Goal: Task Accomplishment & Management: Manage account settings

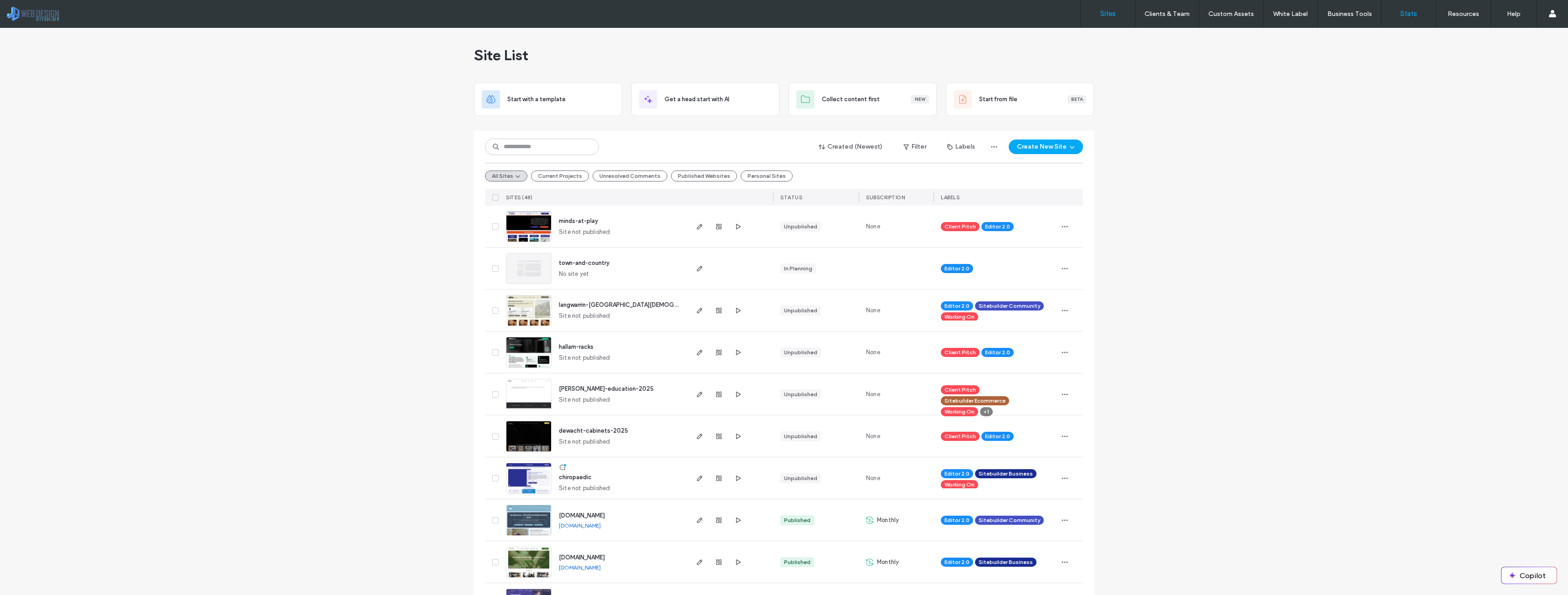
click at [1400, 16] on link "Stats" at bounding box center [1409, 13] width 54 height 28
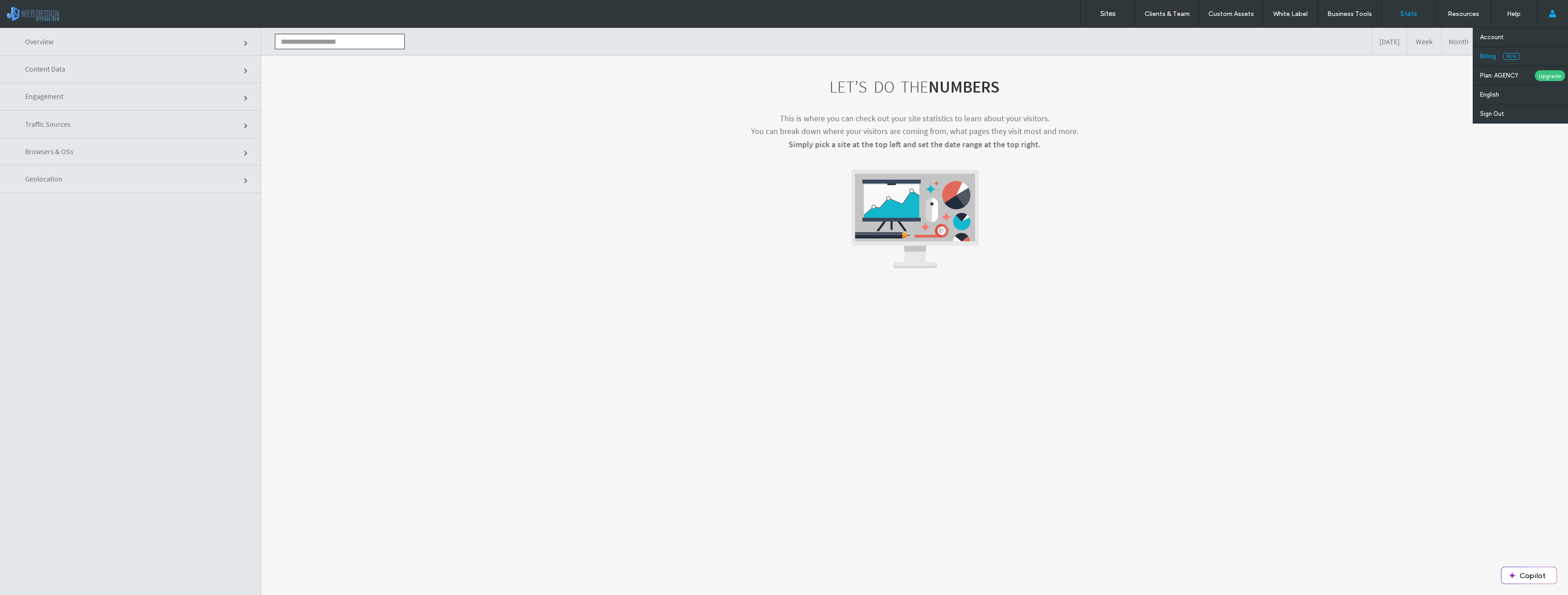
click at [1491, 54] on label "Billing" at bounding box center [1488, 56] width 16 height 7
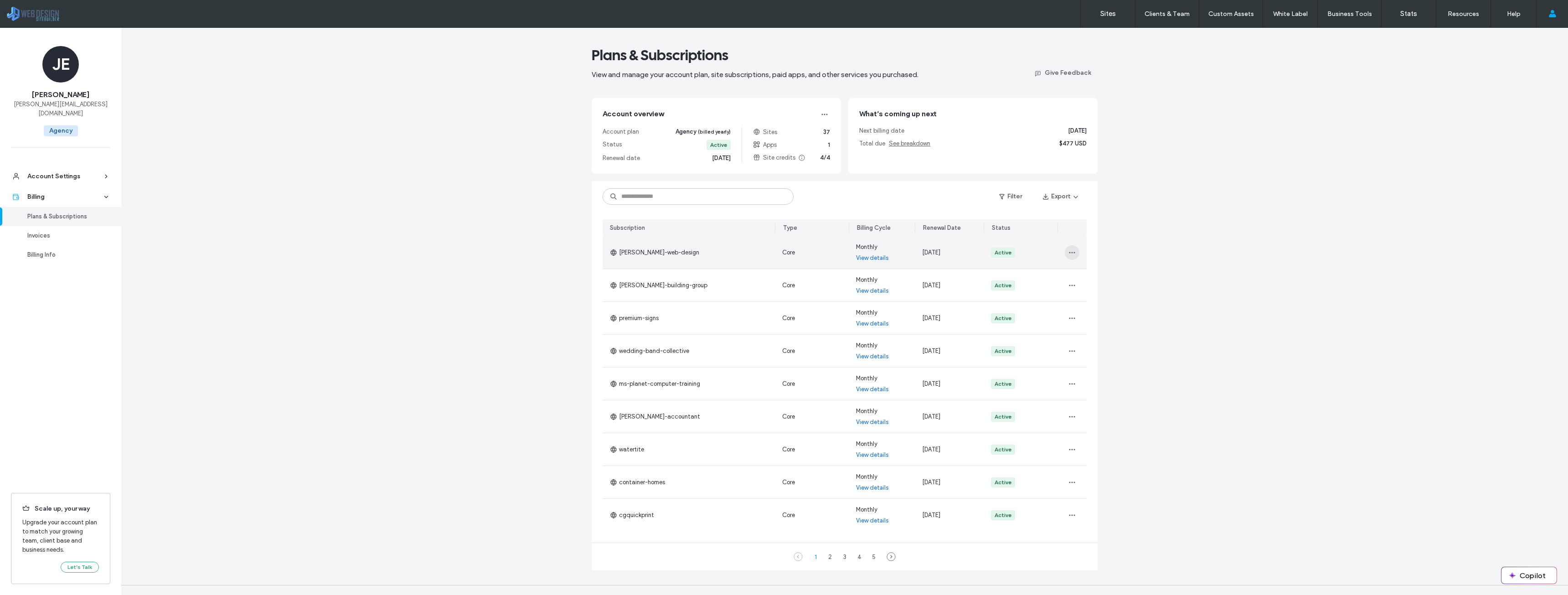
click at [1070, 254] on icon "button" at bounding box center [1072, 253] width 7 height 7
click at [1096, 328] on span "View Payment History" at bounding box center [1098, 328] width 58 height 9
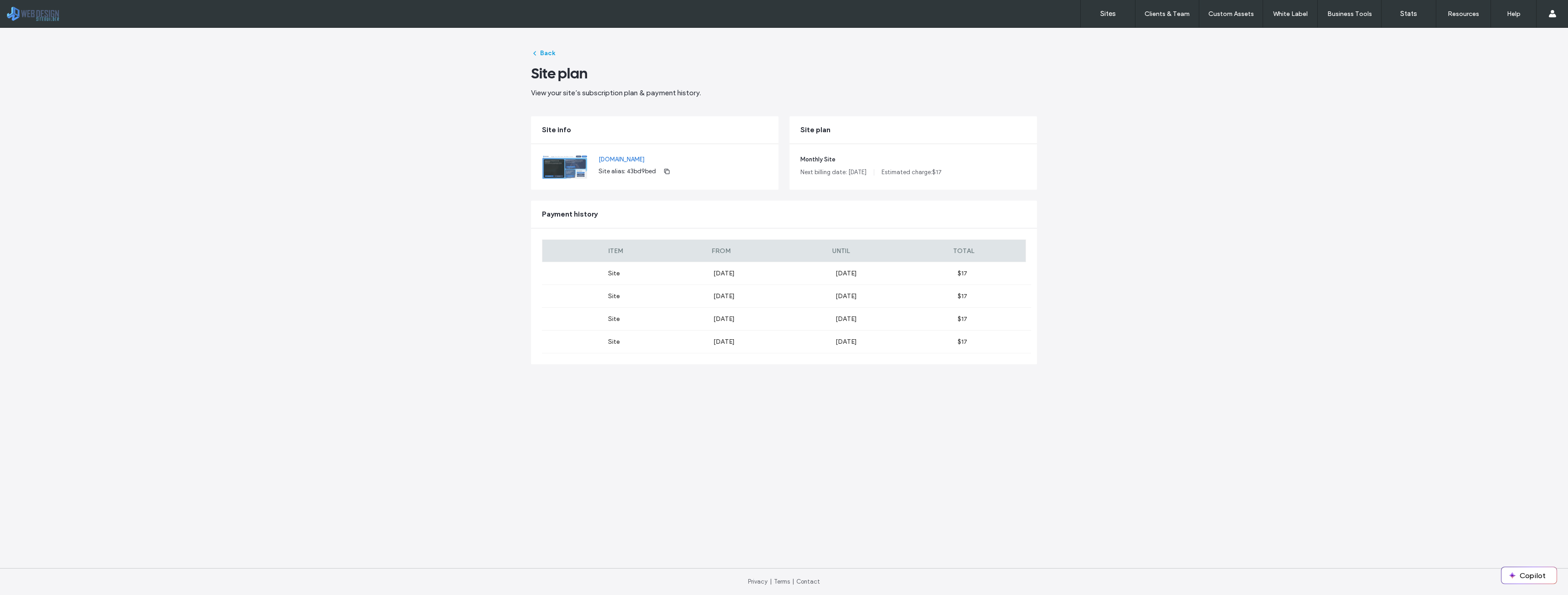
click at [540, 56] on span "button" at bounding box center [536, 53] width 9 height 13
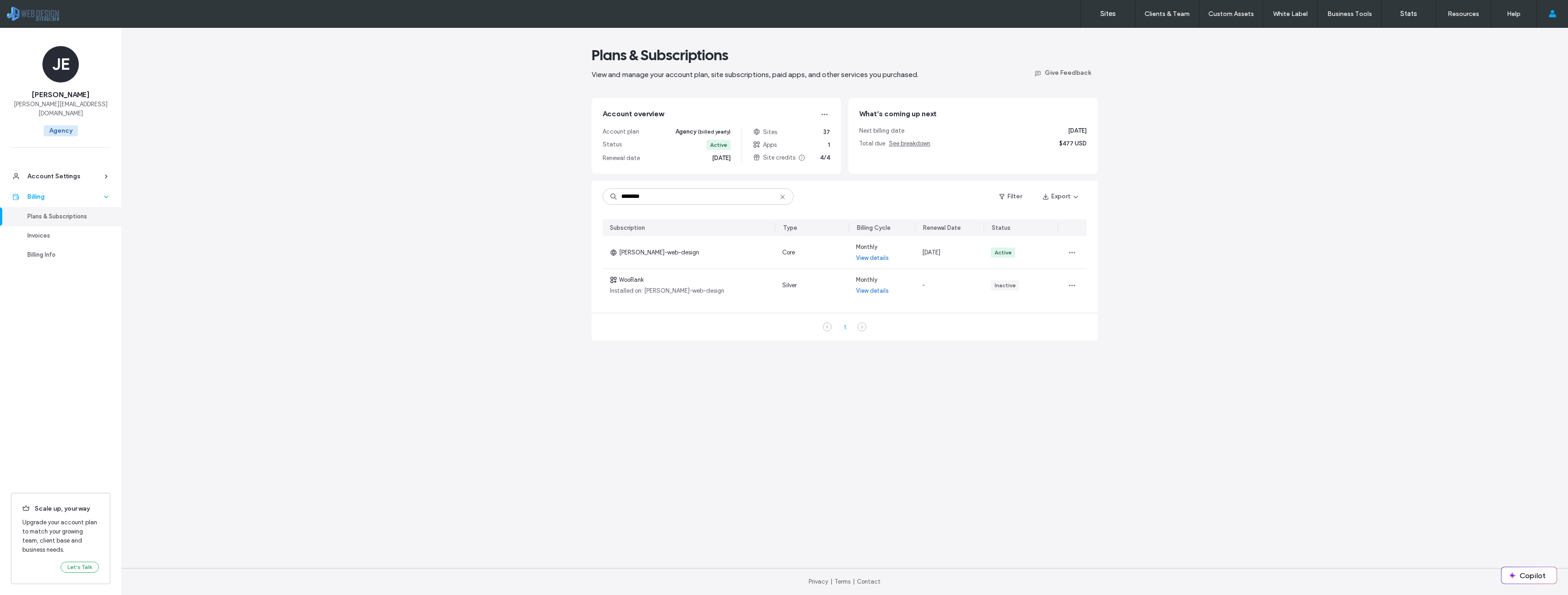
click at [42, 192] on div "Billing" at bounding box center [65, 197] width 75 height 9
click at [52, 231] on div "Invoices" at bounding box center [65, 236] width 75 height 9
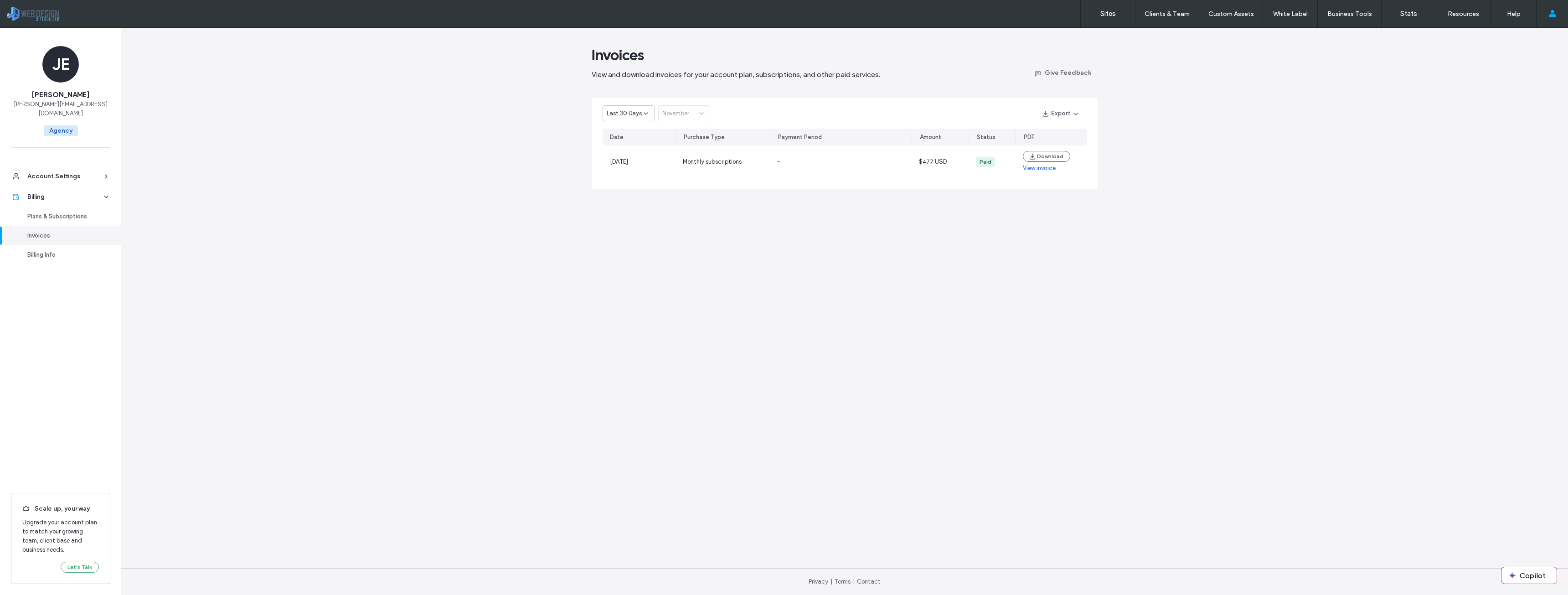
click at [644, 117] on icon at bounding box center [646, 113] width 7 height 7
click at [632, 142] on span "Current Year" at bounding box center [623, 145] width 34 height 9
click at [635, 116] on span "Current Year" at bounding box center [623, 113] width 34 height 9
click at [622, 159] on div "2024" at bounding box center [628, 161] width 51 height 16
click at [687, 116] on div "January" at bounding box center [681, 113] width 37 height 9
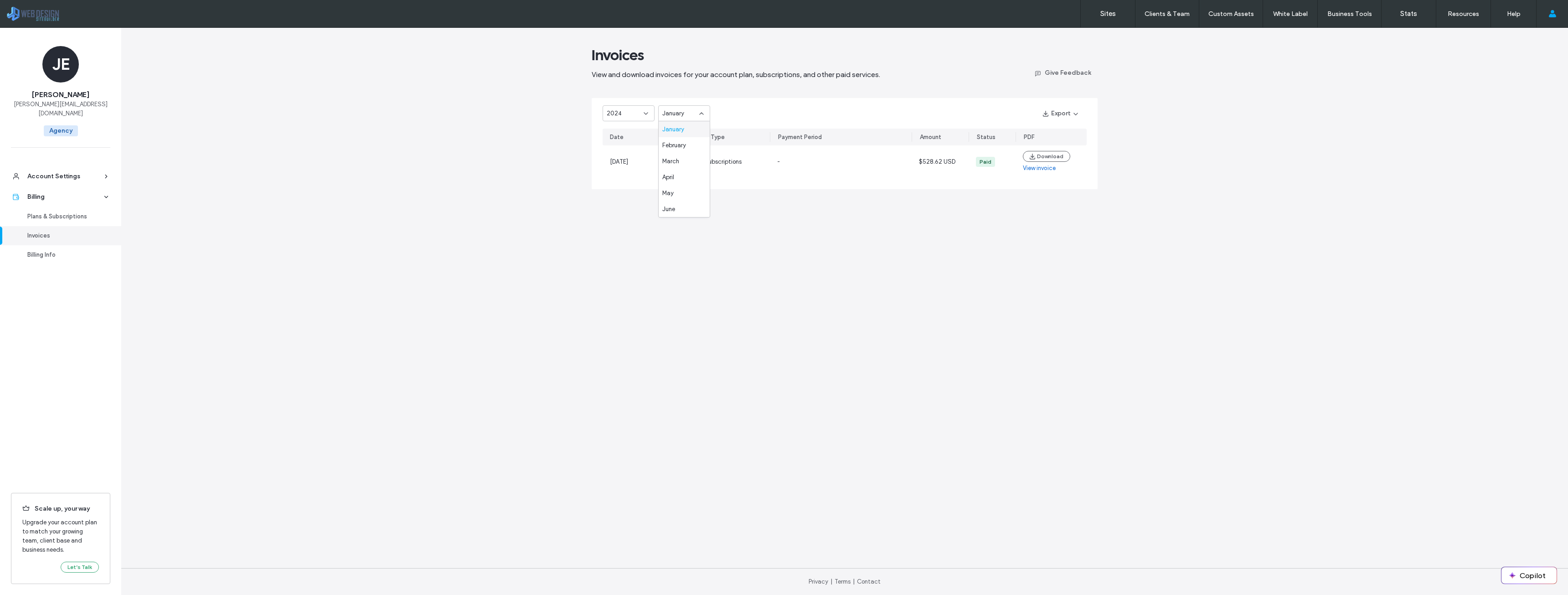
click at [687, 117] on div "January" at bounding box center [681, 113] width 37 height 9
click at [687, 118] on div "January" at bounding box center [684, 113] width 52 height 16
click at [633, 116] on div "2024" at bounding box center [625, 113] width 37 height 9
click at [623, 129] on span "Last 30 Days" at bounding box center [624, 130] width 35 height 9
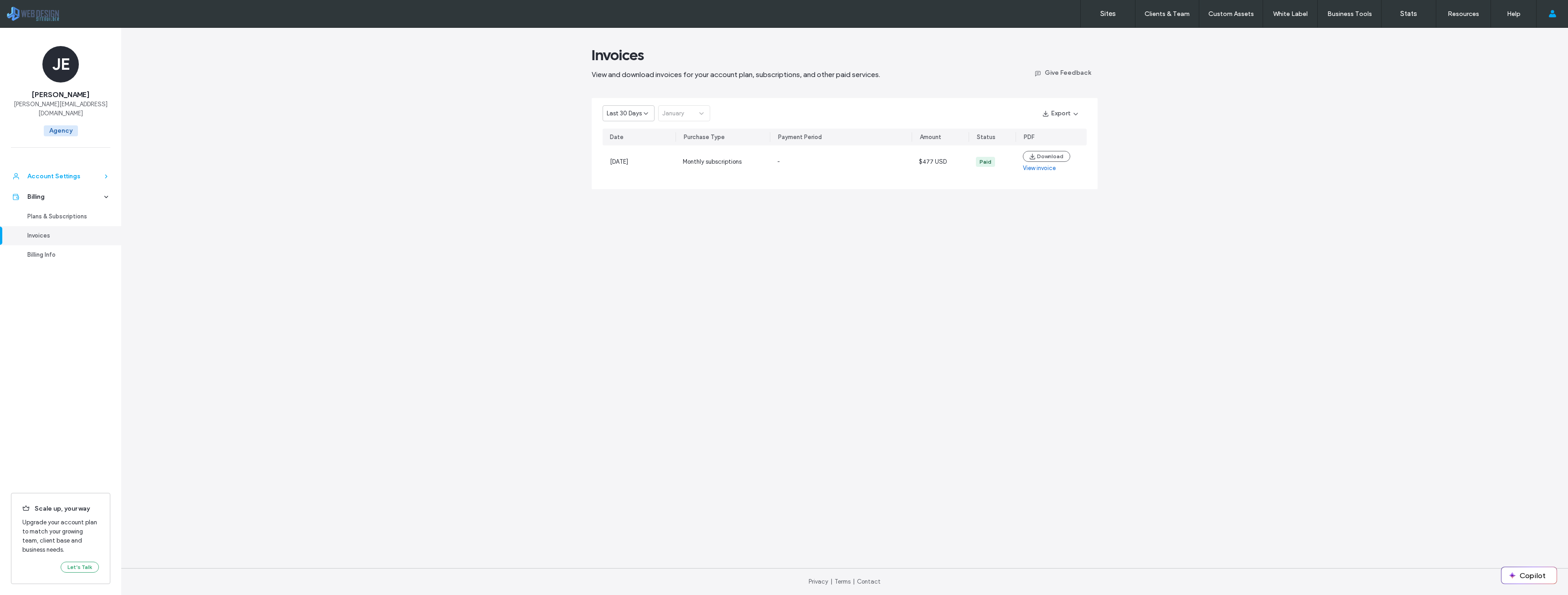
click at [43, 172] on div "Account Settings" at bounding box center [65, 177] width 75 height 9
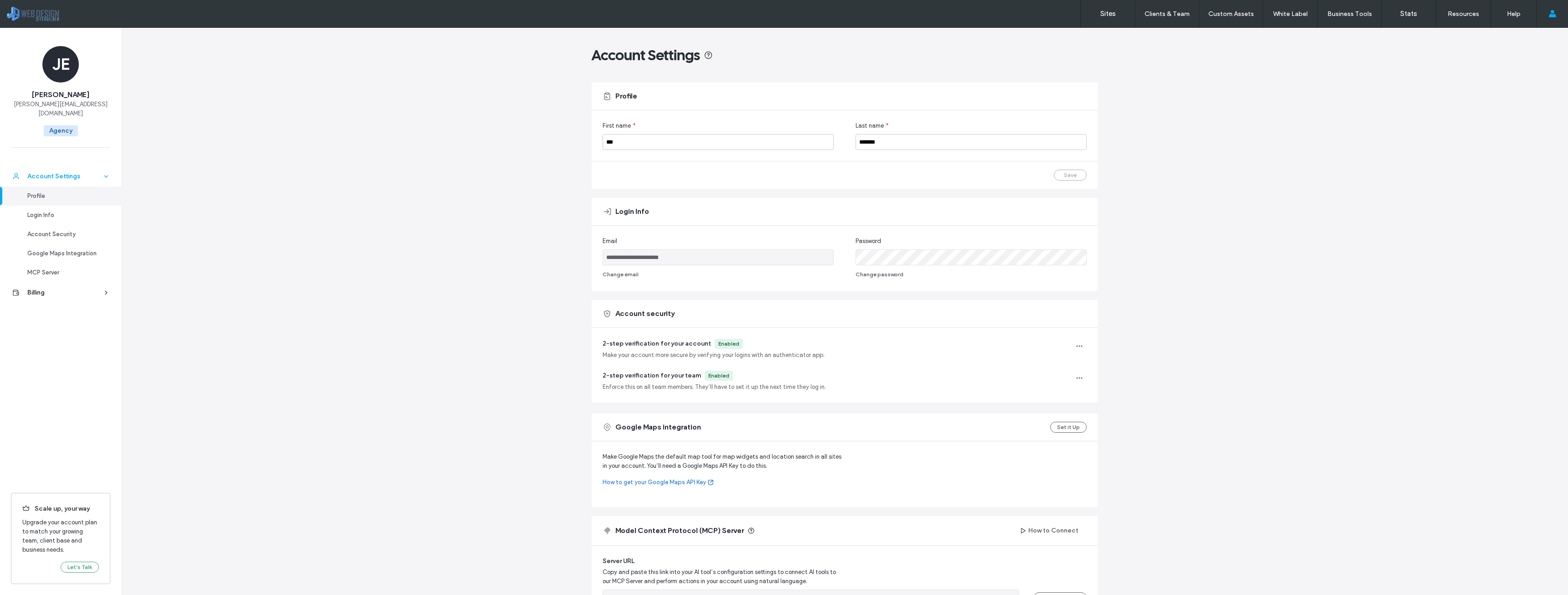
click at [62, 172] on div "Account Settings" at bounding box center [65, 177] width 75 height 9
click at [30, 289] on div "Billing" at bounding box center [65, 293] width 75 height 9
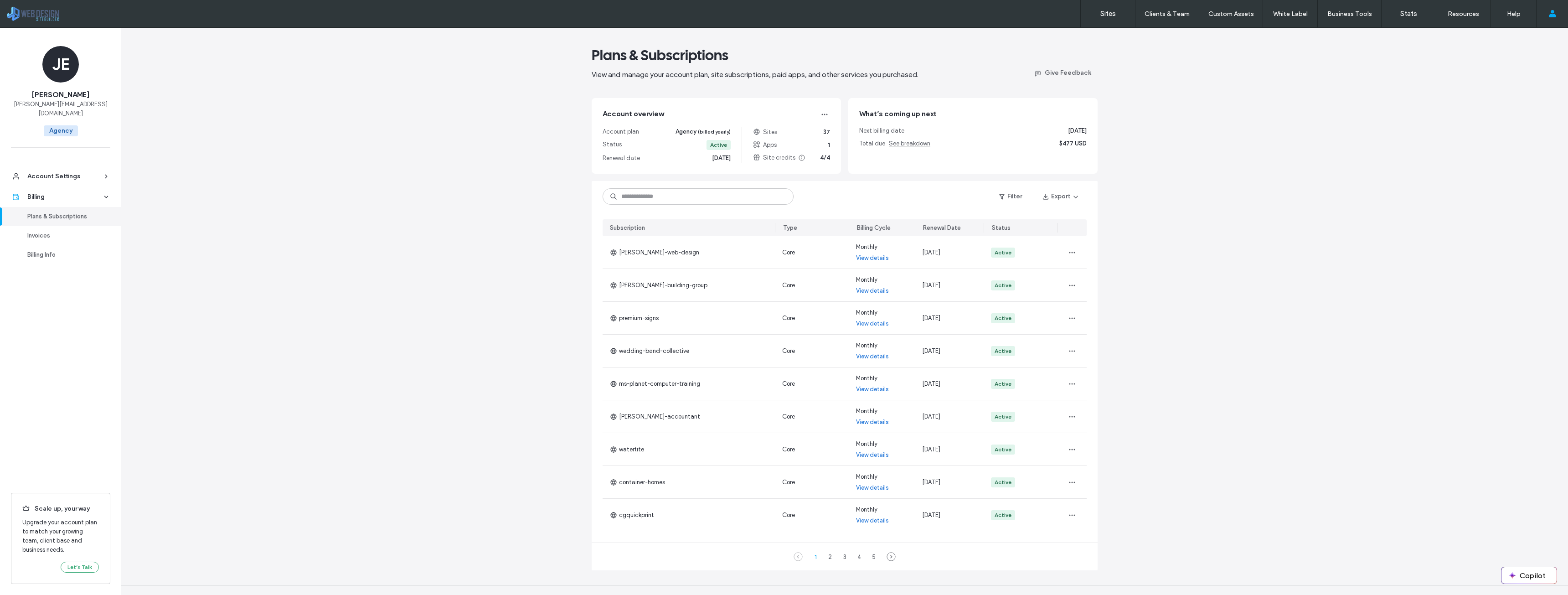
click at [873, 225] on div "Billing Cycle" at bounding box center [873, 228] width 34 height 9
click at [868, 558] on div "5" at bounding box center [873, 557] width 11 height 11
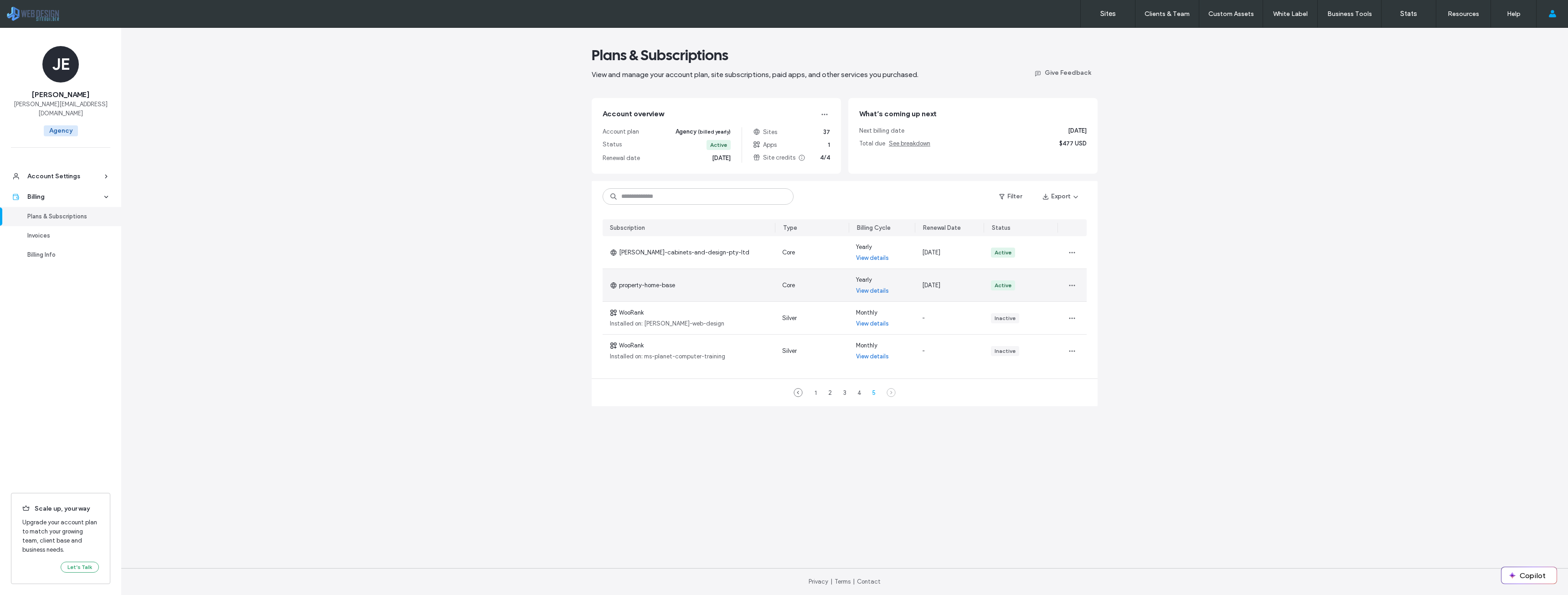
click at [870, 292] on link "View details" at bounding box center [873, 291] width 33 height 9
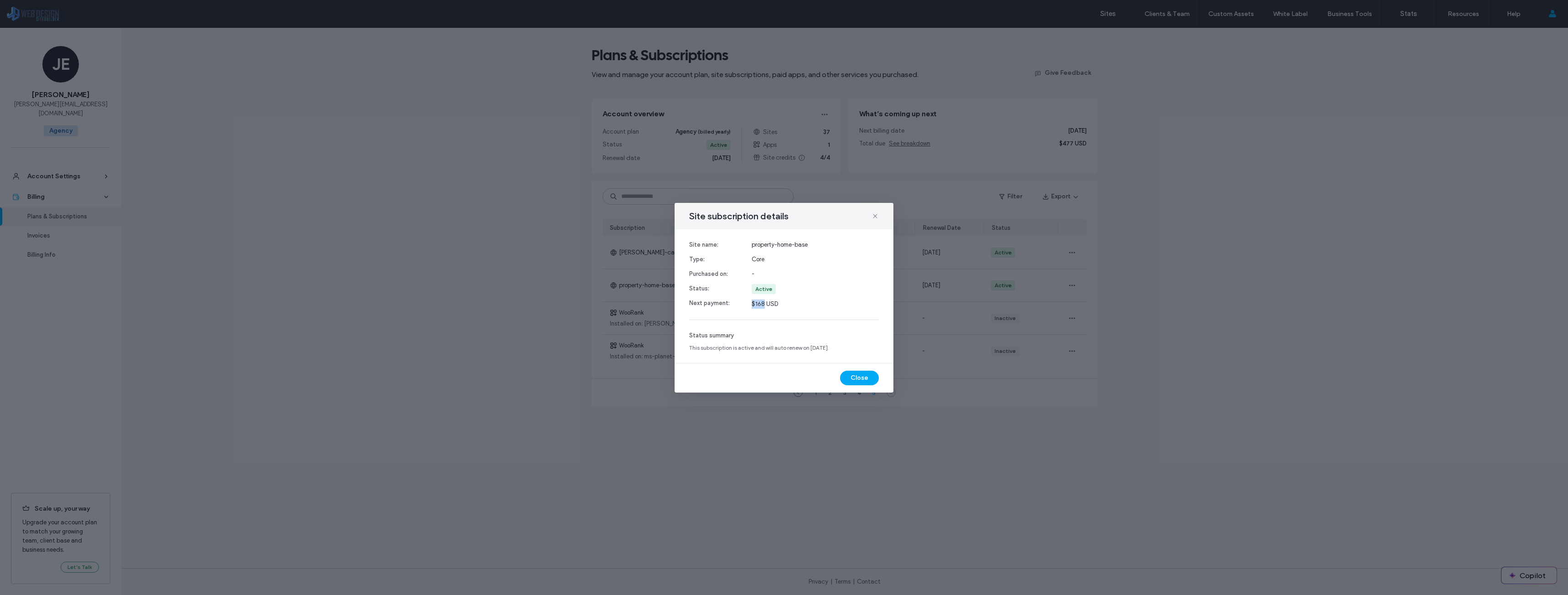
drag, startPoint x: 764, startPoint y: 303, endPoint x: 753, endPoint y: 305, distance: 11.2
click at [753, 305] on span "$168 USD" at bounding box center [815, 304] width 127 height 9
click at [760, 303] on span "$168 USD" at bounding box center [815, 304] width 127 height 9
drag, startPoint x: 762, startPoint y: 303, endPoint x: 756, endPoint y: 303, distance: 6.0
click at [756, 303] on span "$168 USD" at bounding box center [815, 304] width 127 height 9
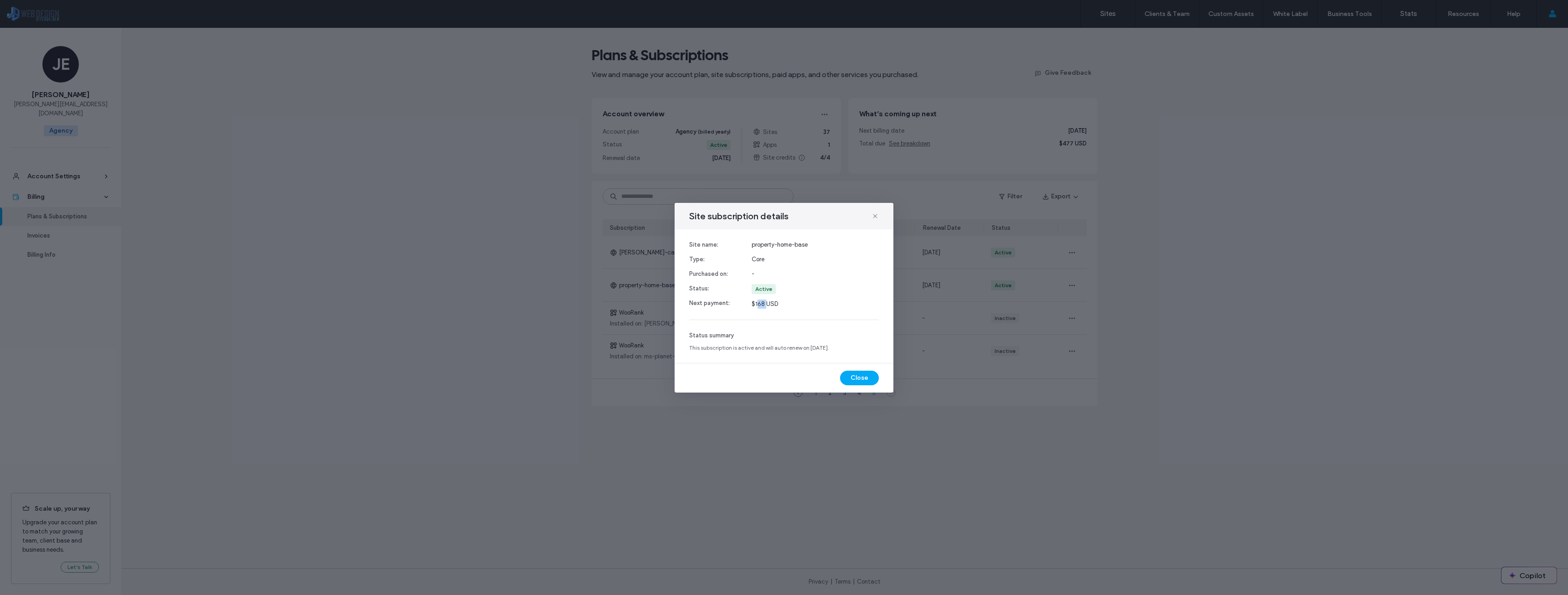
drag, startPoint x: 765, startPoint y: 304, endPoint x: 757, endPoint y: 303, distance: 8.1
click at [756, 303] on span "$168 USD" at bounding box center [815, 304] width 127 height 9
copy span "68"
drag, startPoint x: 764, startPoint y: 295, endPoint x: 763, endPoint y: 301, distance: 6.1
click at [762, 295] on div "property-home-base Core - Active $168 USD" at bounding box center [815, 274] width 127 height 69
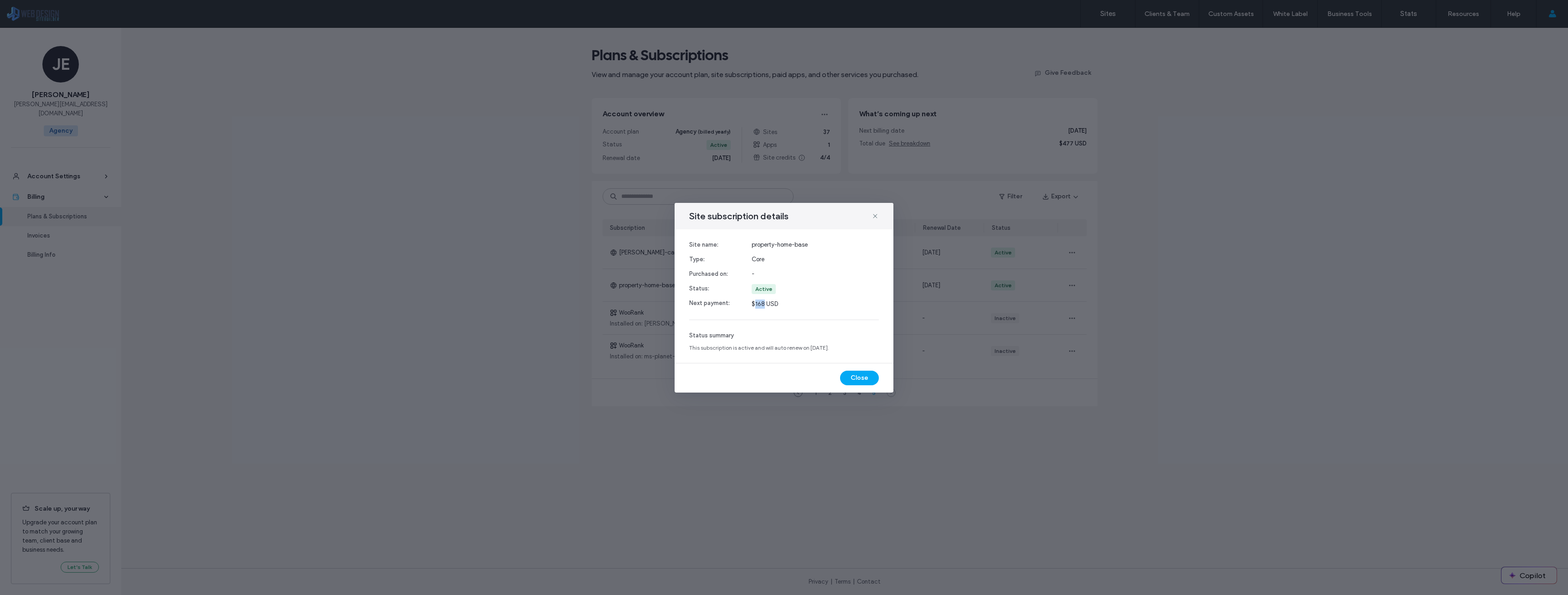
drag, startPoint x: 764, startPoint y: 306, endPoint x: 754, endPoint y: 306, distance: 10.0
click at [754, 306] on span "$168 USD" at bounding box center [815, 304] width 127 height 9
copy span "168"
click at [876, 217] on use at bounding box center [875, 216] width 4 height 4
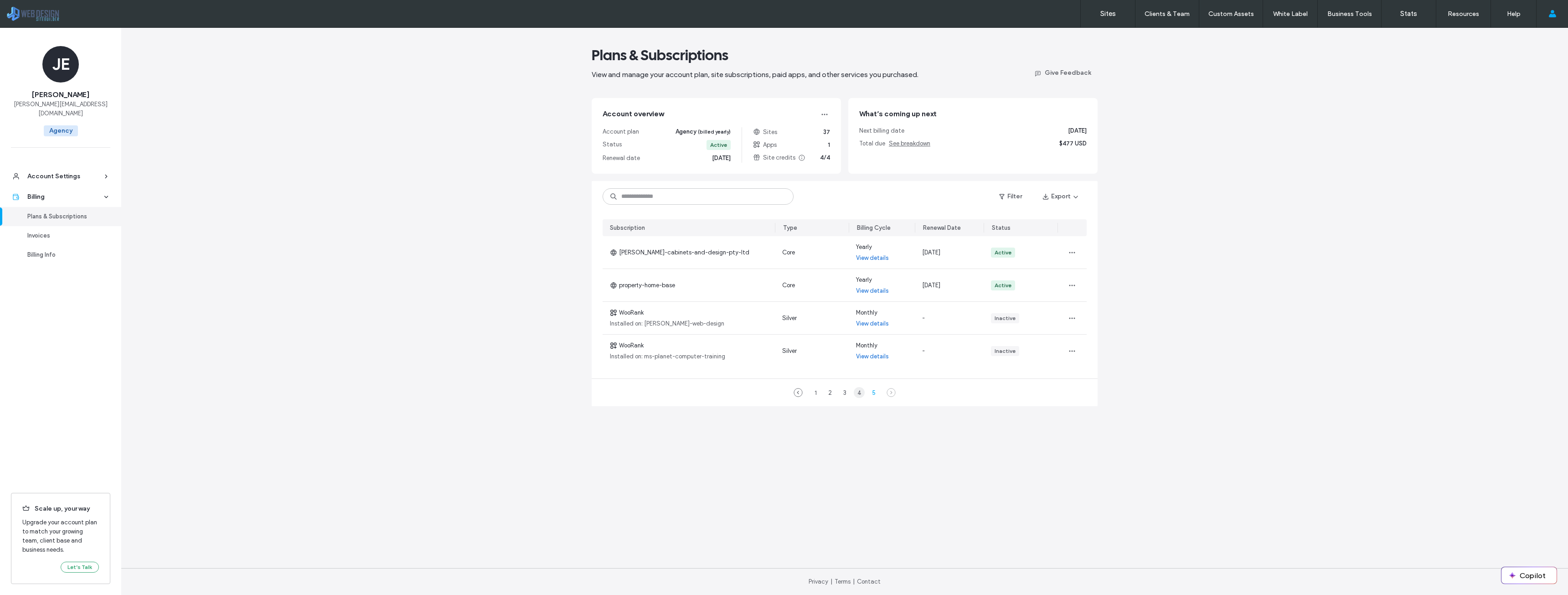
click at [856, 391] on div "4" at bounding box center [859, 392] width 11 height 11
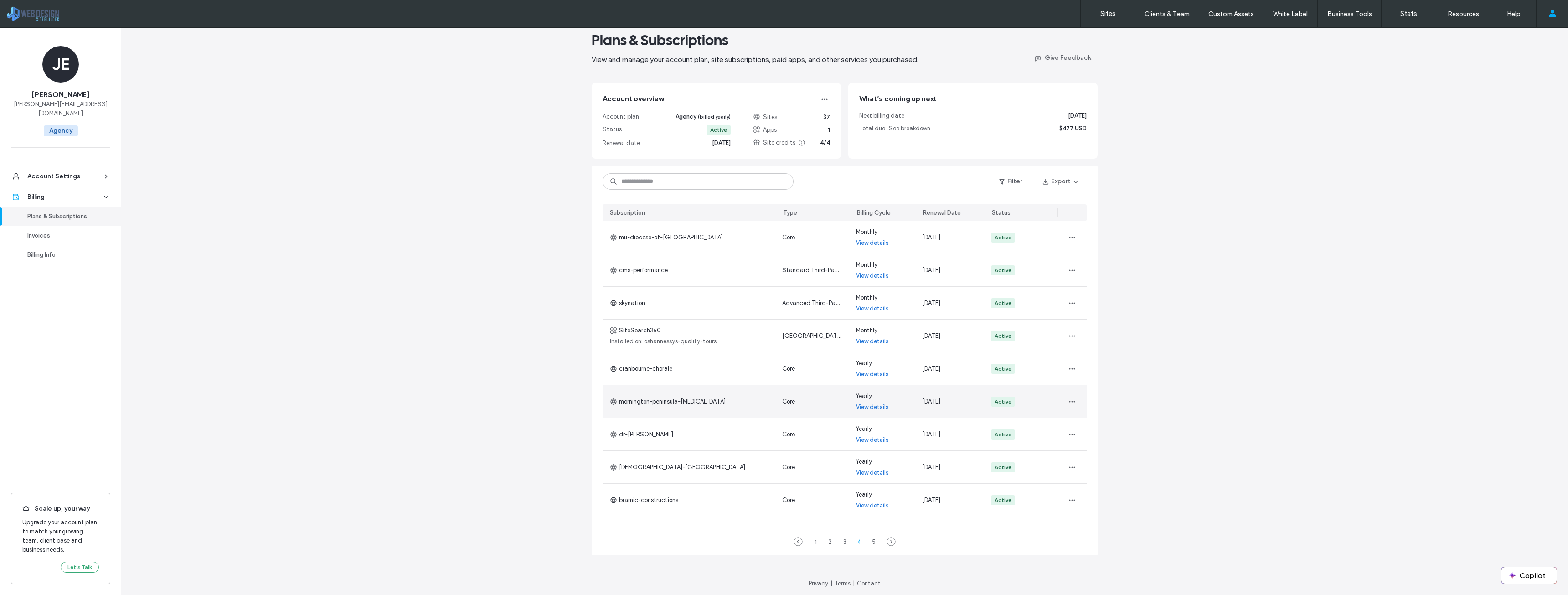
scroll to position [17, 0]
click at [1069, 370] on icon "button" at bounding box center [1072, 368] width 7 height 7
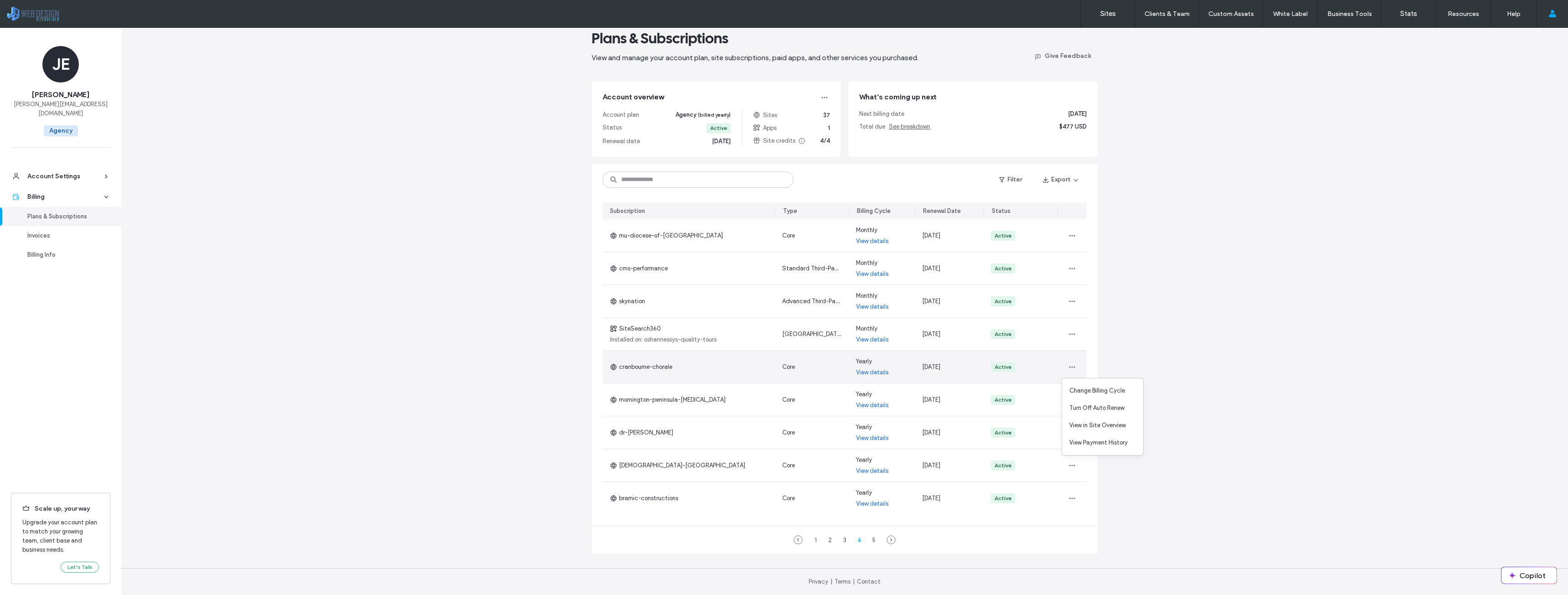
click at [875, 374] on link "View details" at bounding box center [873, 373] width 33 height 9
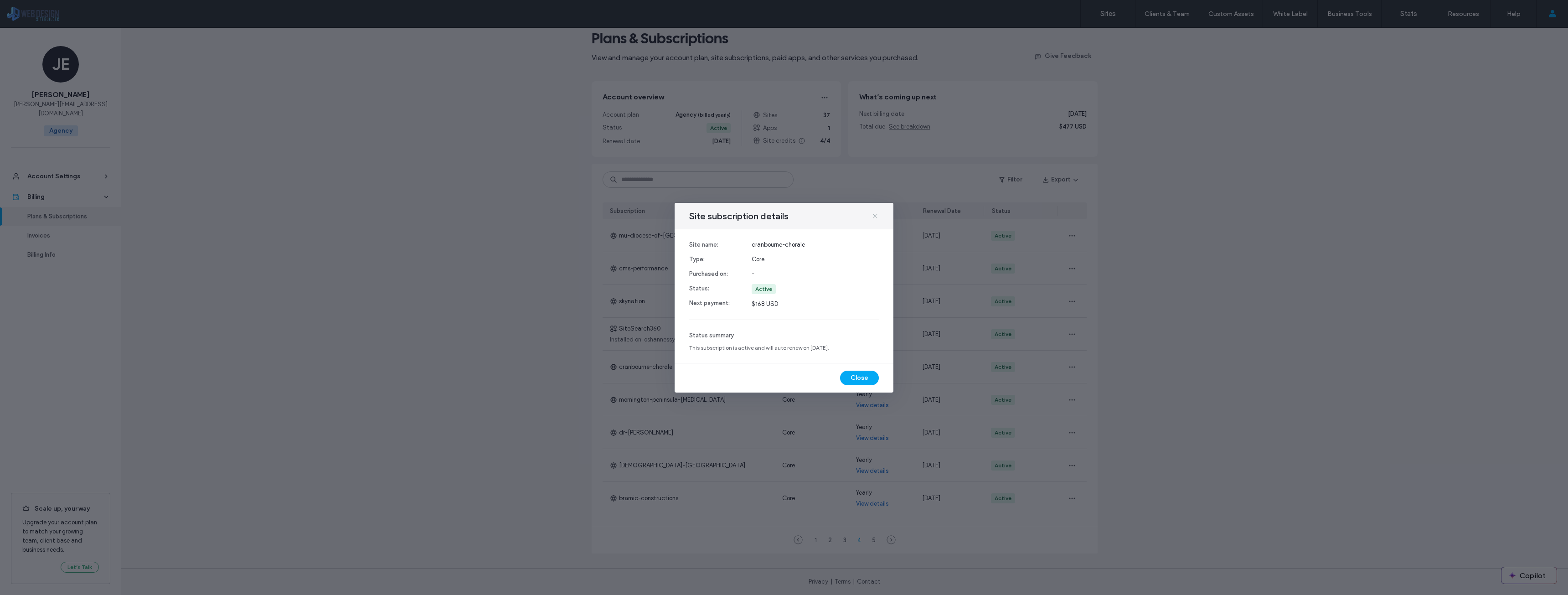
click at [875, 216] on use at bounding box center [875, 216] width 4 height 4
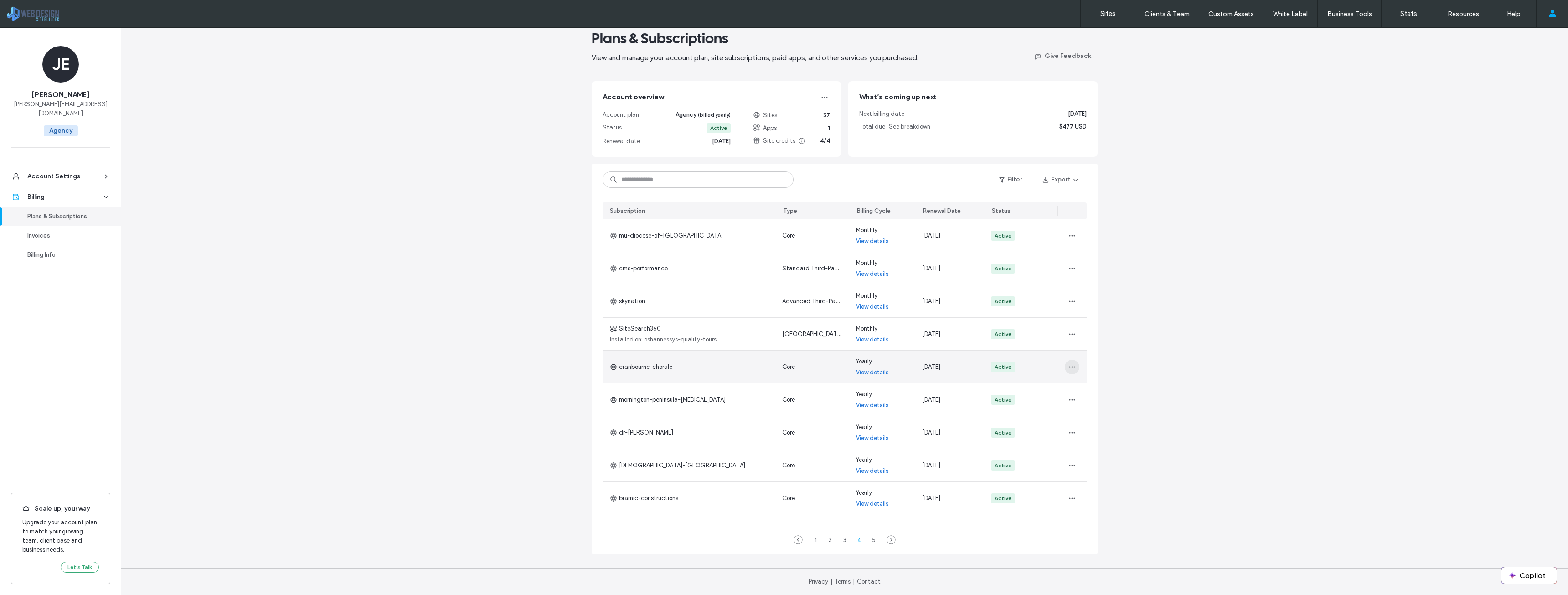
click at [1069, 365] on icon "button" at bounding box center [1072, 368] width 7 height 7
click at [1084, 408] on span "Turn Off Auto Renew" at bounding box center [1097, 408] width 55 height 9
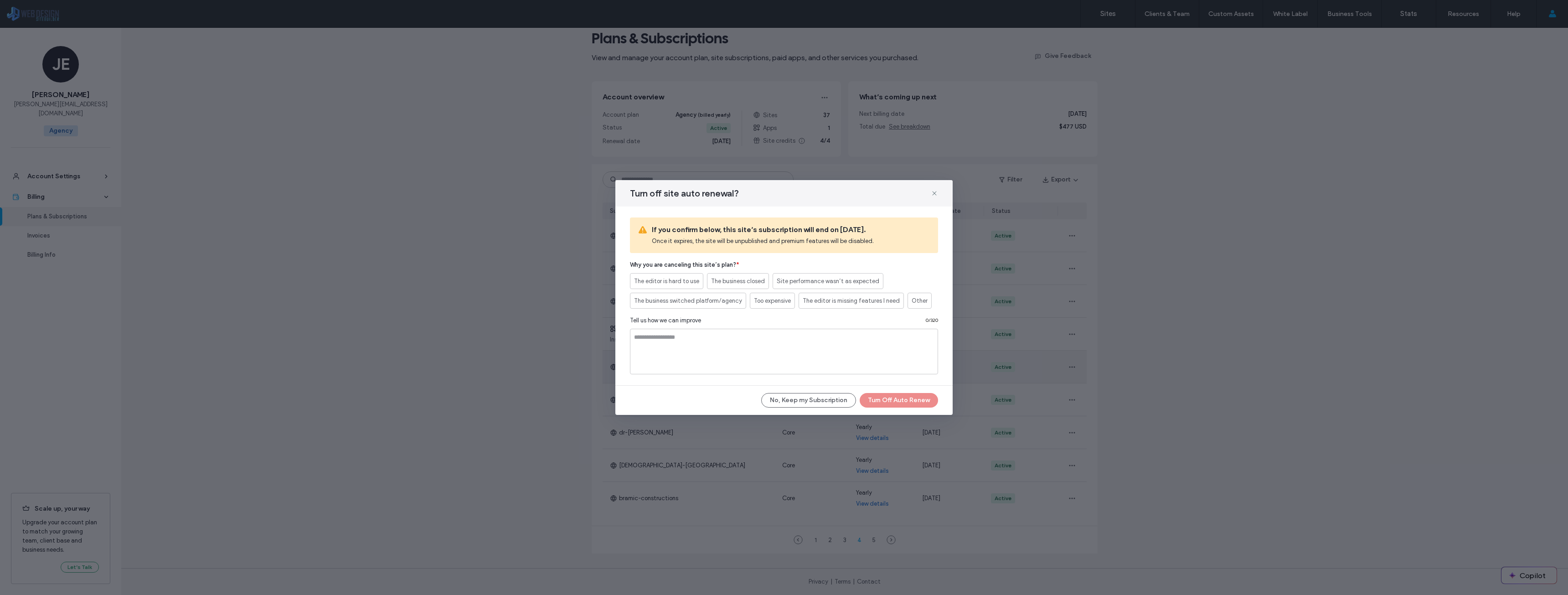
click at [911, 401] on div "No, Keep my Subscription Turn Off Auto Renew" at bounding box center [784, 400] width 309 height 15
click at [711, 305] on span "The business switched platform/agency" at bounding box center [688, 301] width 108 height 9
click at [906, 403] on button "Turn Off Auto Renew" at bounding box center [899, 400] width 78 height 15
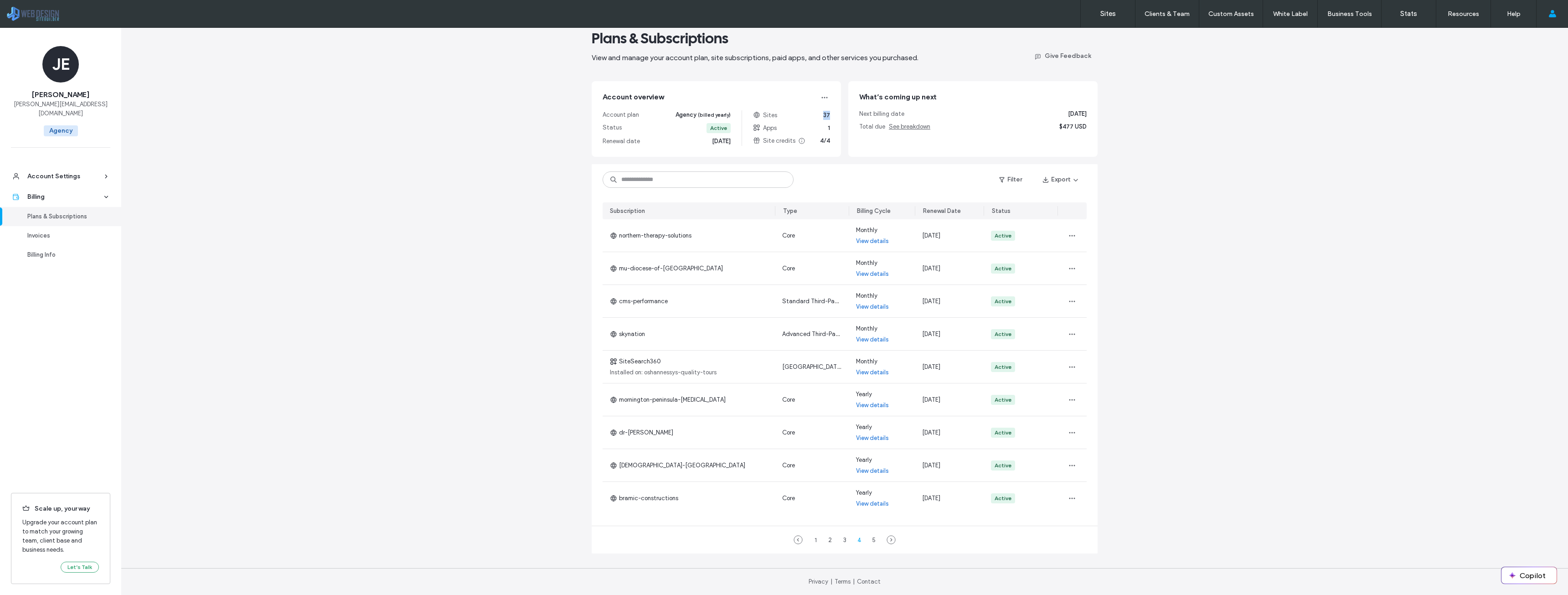
drag, startPoint x: 826, startPoint y: 114, endPoint x: 820, endPoint y: 115, distance: 6.1
click at [820, 115] on div "Sites 37" at bounding box center [791, 116] width 77 height 9
copy span "37"
click at [871, 543] on div "5" at bounding box center [873, 540] width 11 height 11
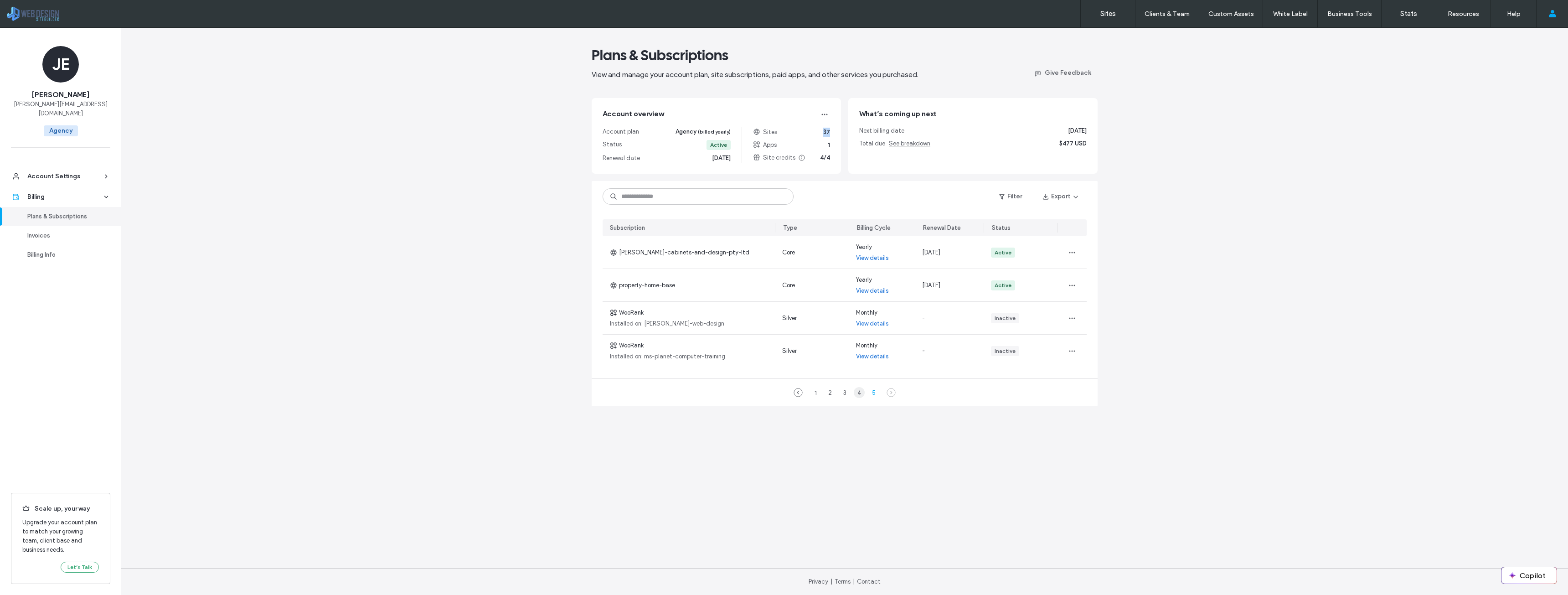
click at [859, 397] on div "4" at bounding box center [859, 392] width 11 height 11
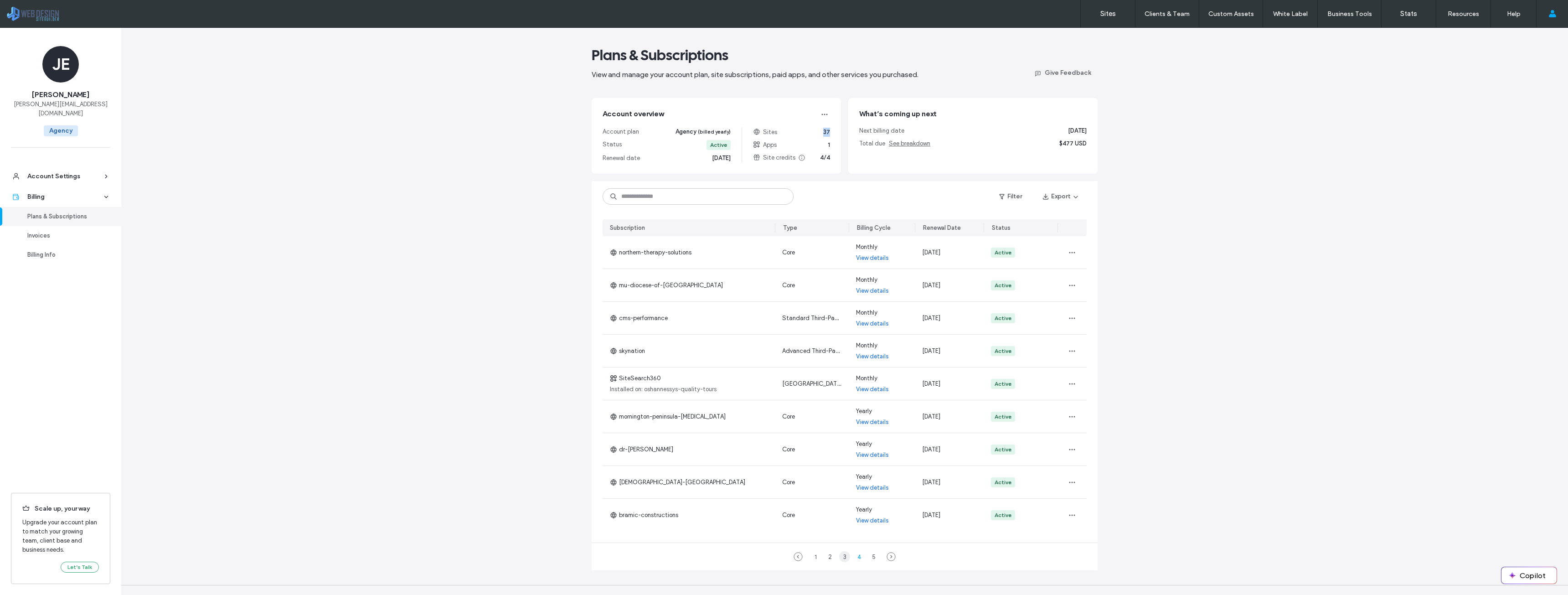
click at [842, 558] on div "3" at bounding box center [844, 557] width 11 height 11
click at [829, 558] on div "2" at bounding box center [830, 557] width 11 height 11
click at [810, 558] on div "1" at bounding box center [815, 557] width 11 height 11
click at [822, 113] on icon "button" at bounding box center [825, 115] width 7 height 7
click at [876, 189] on div "Filter Export" at bounding box center [844, 197] width 506 height 31
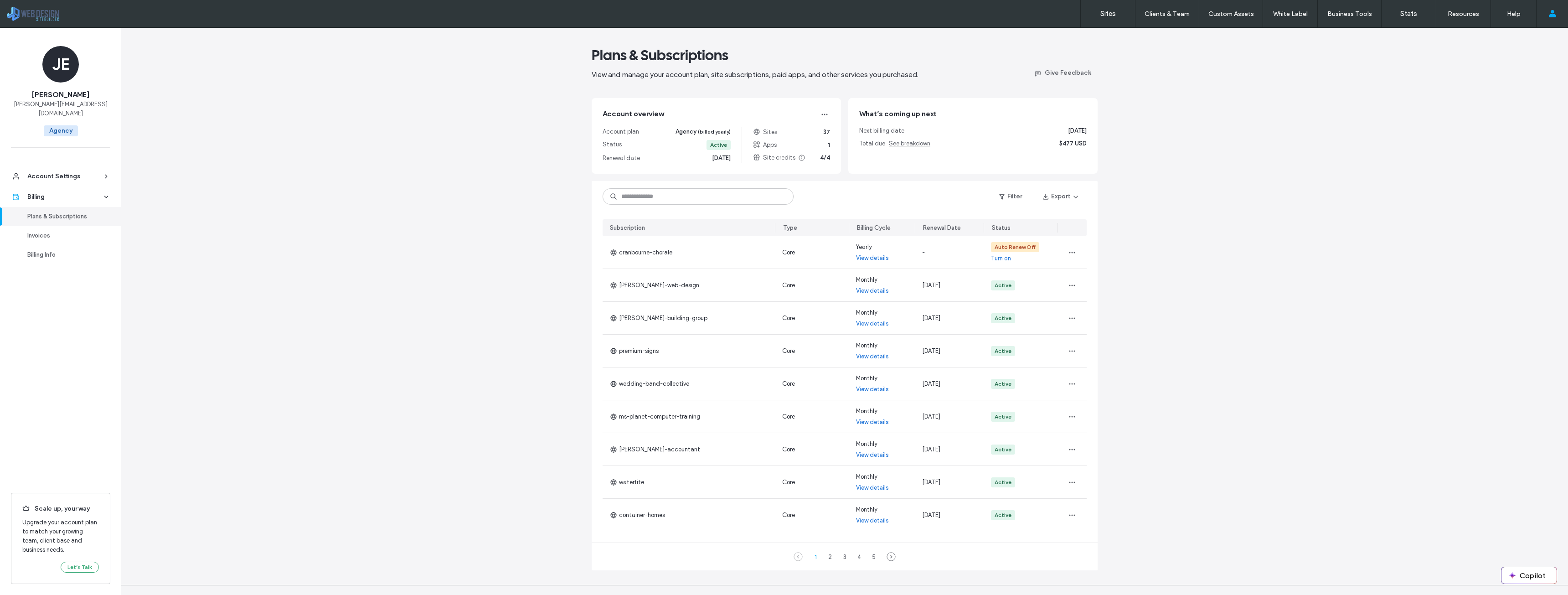
click at [1427, 509] on div "Plans & Subscriptions View and manage your account plan, site subscriptions, pa…" at bounding box center [845, 320] width 1447 height 585
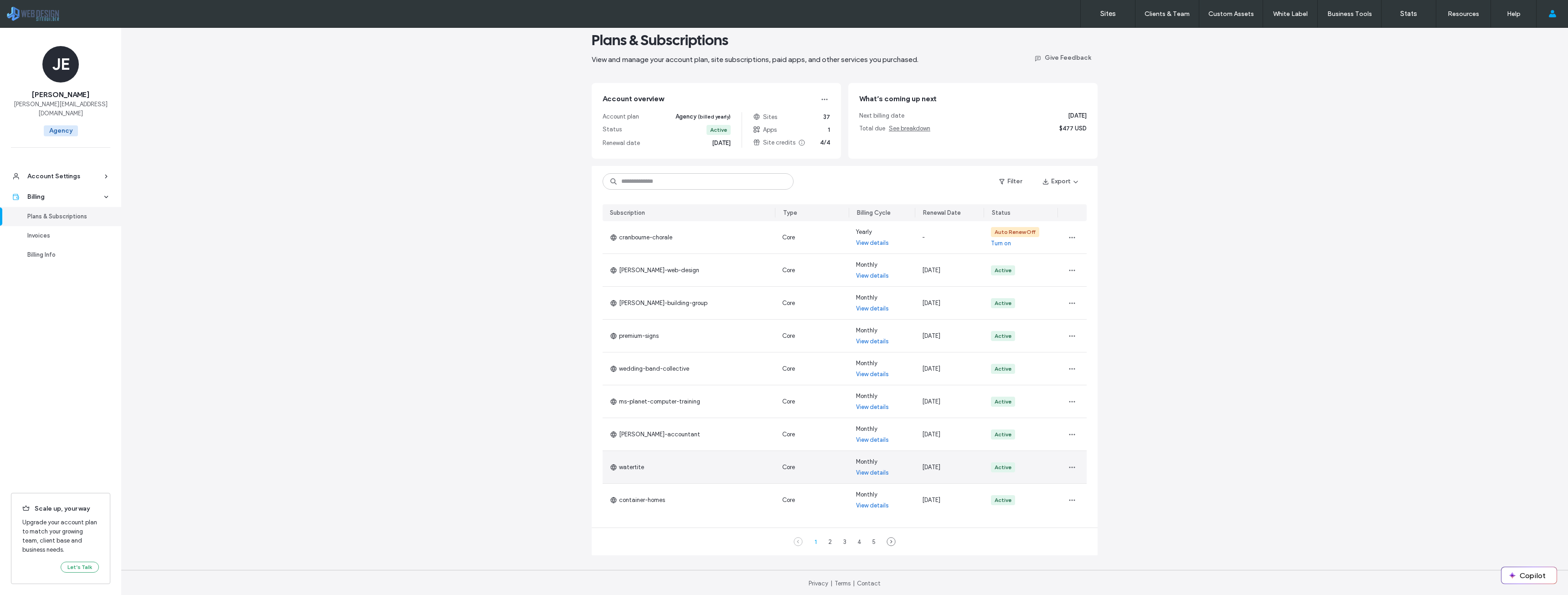
scroll to position [17, 0]
click at [826, 544] on div "2" at bounding box center [830, 540] width 11 height 11
click at [839, 542] on div "3" at bounding box center [844, 540] width 11 height 11
click at [855, 540] on div "4" at bounding box center [859, 540] width 11 height 11
click at [870, 544] on div "5" at bounding box center [873, 540] width 11 height 11
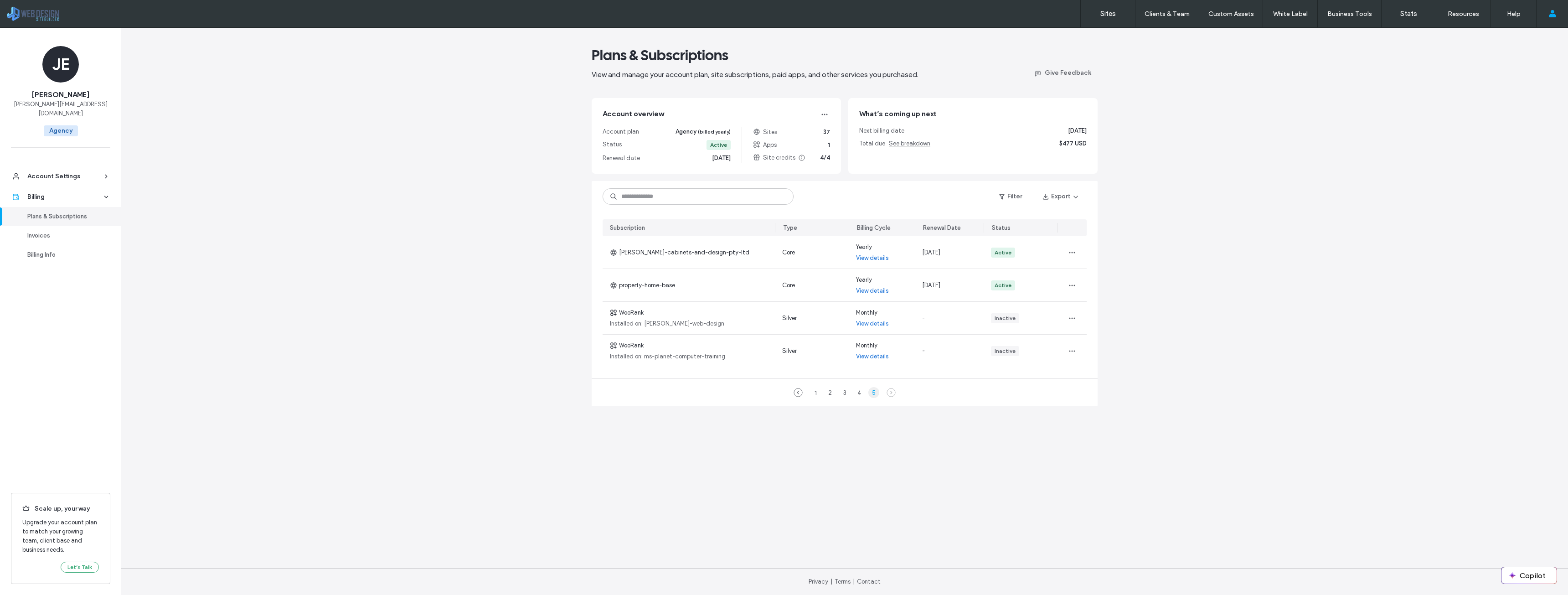
scroll to position [0, 0]
click at [1076, 322] on span "button" at bounding box center [1072, 318] width 15 height 15
click at [1109, 321] on div "Plans & Subscriptions View and manage your account plan, site subscriptions, pa…" at bounding box center [845, 311] width 1447 height 567
click at [863, 392] on div "4" at bounding box center [859, 392] width 11 height 11
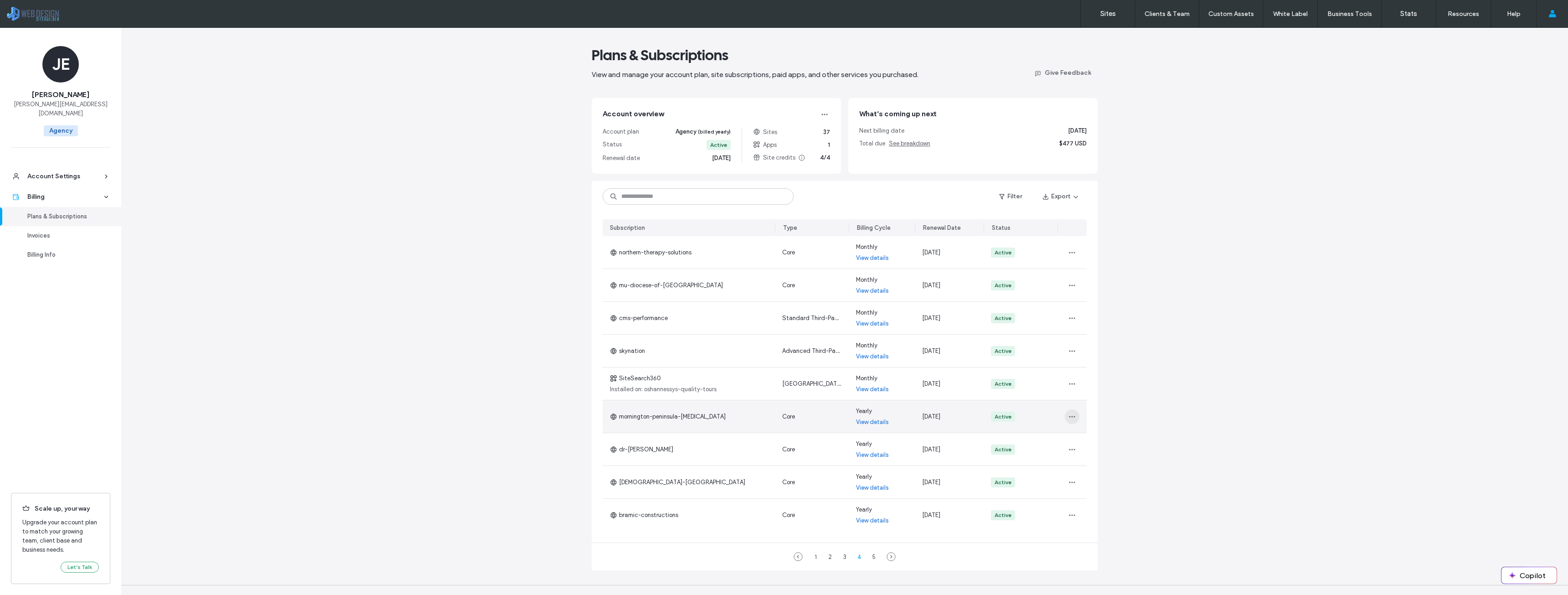
click at [1069, 416] on icon "button" at bounding box center [1072, 417] width 7 height 7
click at [1083, 440] on span "Change Billing Cycle" at bounding box center [1097, 441] width 56 height 9
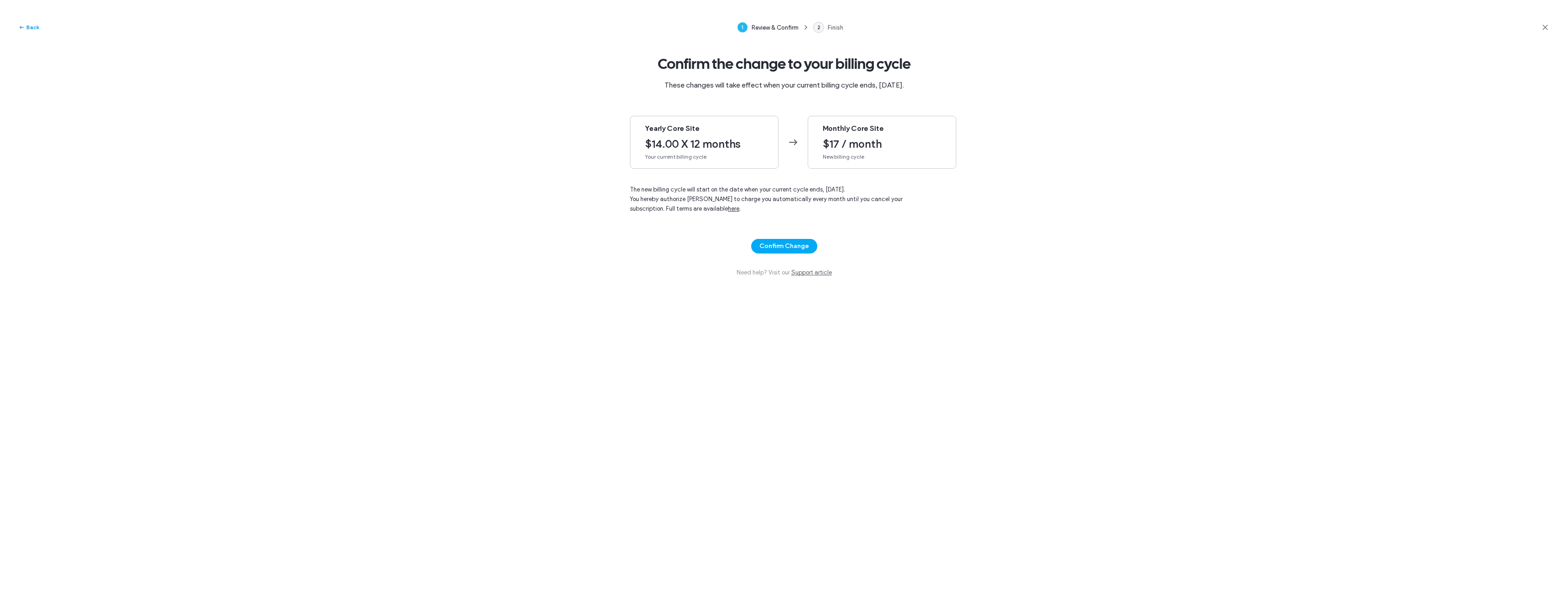
click at [33, 26] on button "Back" at bounding box center [28, 27] width 21 height 11
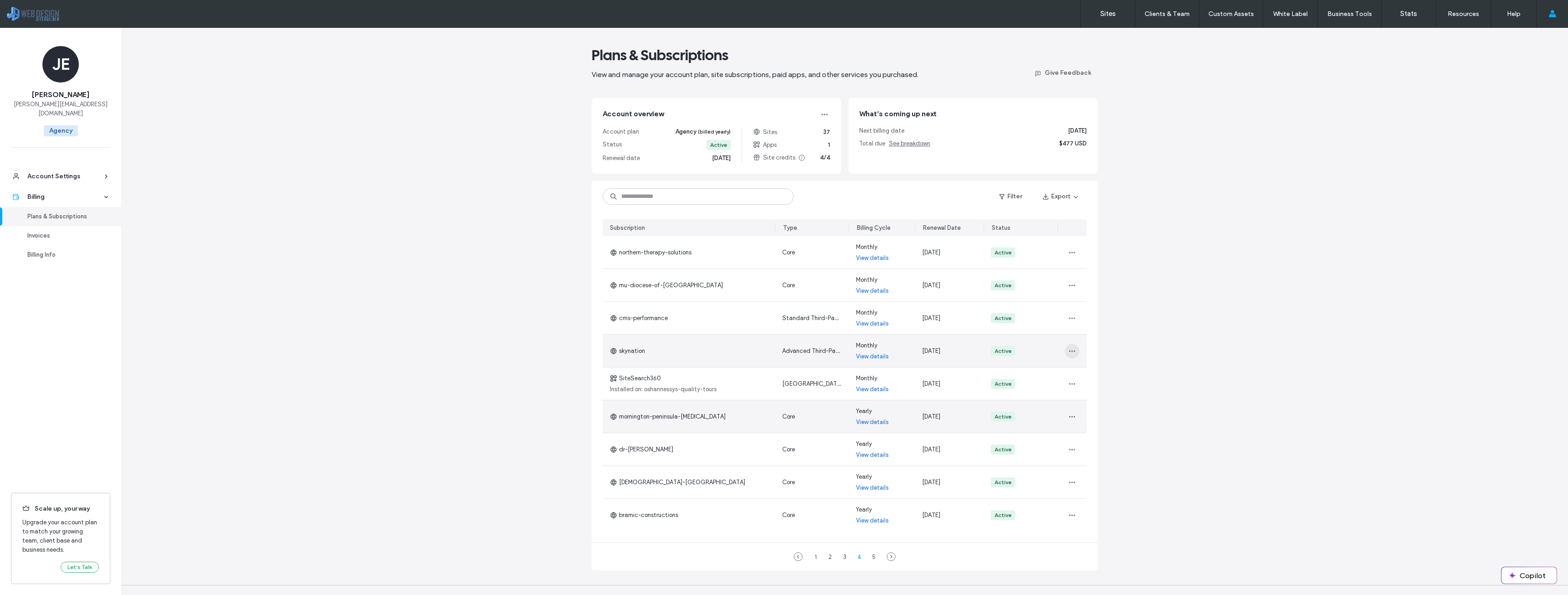
click at [1069, 349] on icon "button" at bounding box center [1072, 351] width 7 height 7
click at [1086, 391] on span "Change Billing Cycle" at bounding box center [1097, 392] width 56 height 9
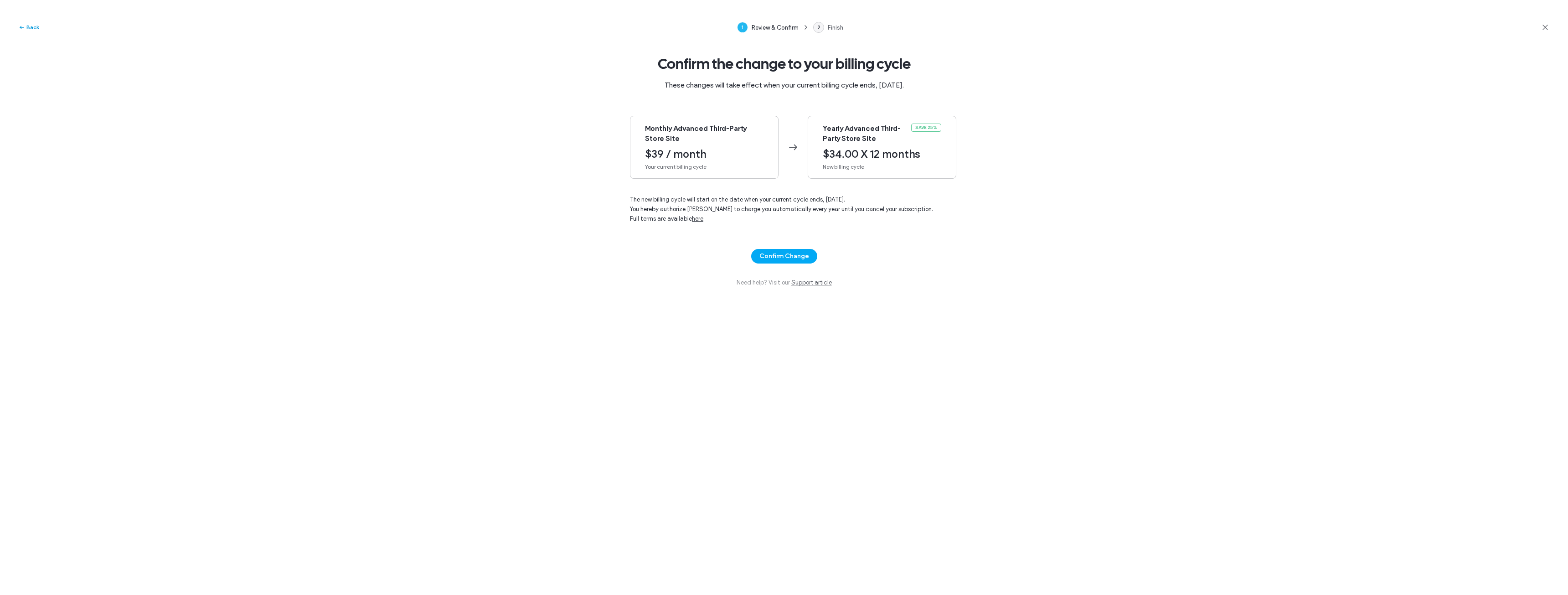
click at [21, 27] on icon "button" at bounding box center [22, 28] width 7 height 7
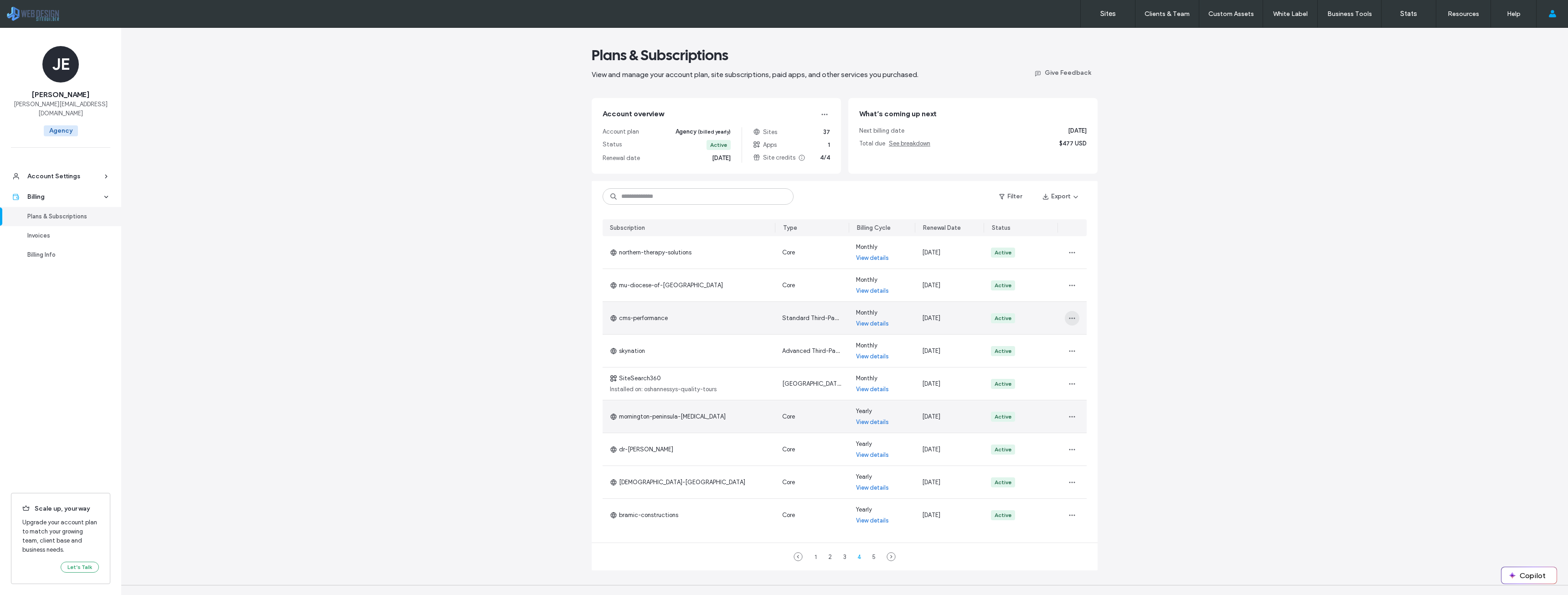
click at [1069, 320] on icon "button" at bounding box center [1072, 318] width 7 height 7
click at [1078, 360] on span "Change Billing Cycle" at bounding box center [1097, 359] width 56 height 9
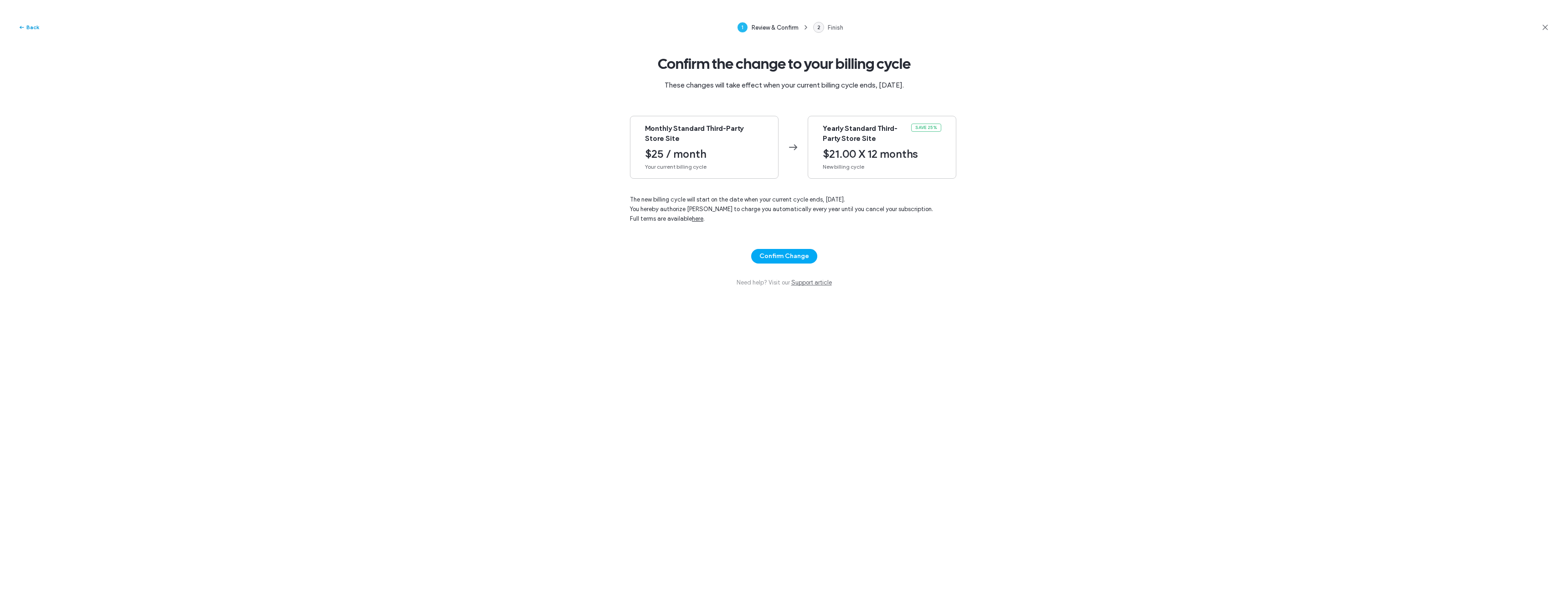
click at [31, 25] on button "Back" at bounding box center [28, 27] width 21 height 11
